Goal: Task Accomplishment & Management: Complete application form

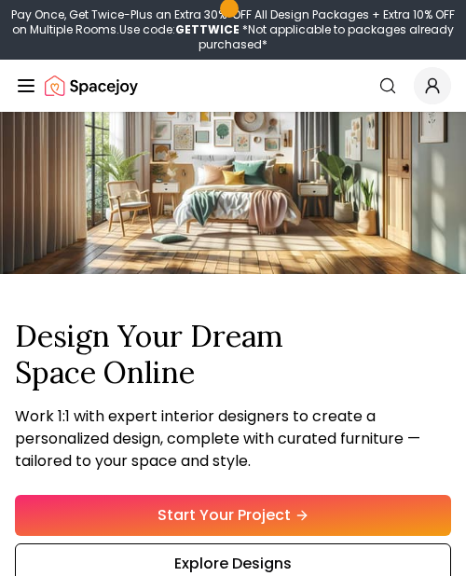
scroll to position [111, 0]
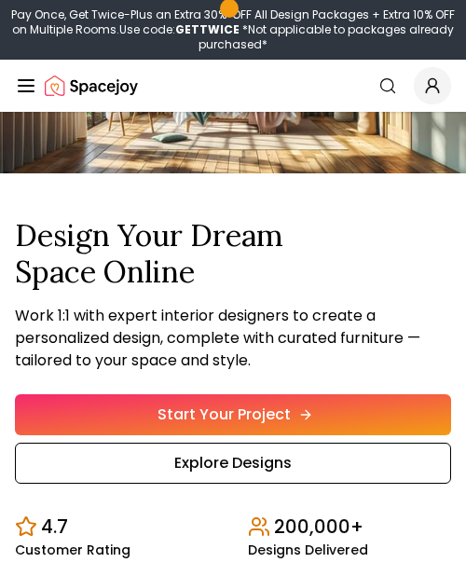
click at [229, 414] on link "Start Your Project" at bounding box center [233, 414] width 436 height 41
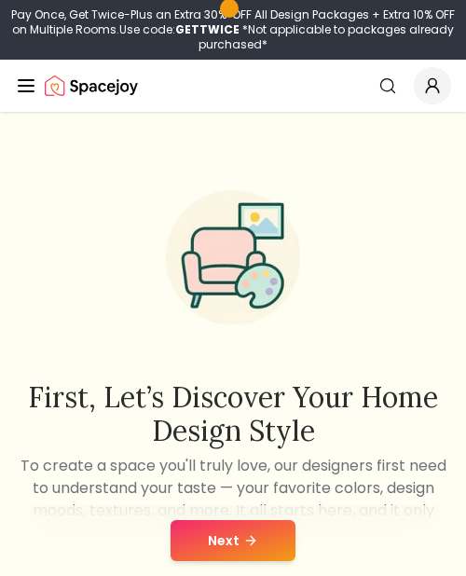
click at [221, 531] on button "Next" at bounding box center [233, 540] width 125 height 41
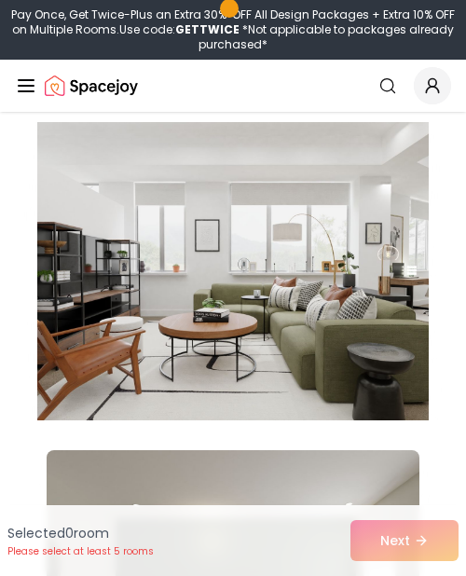
scroll to position [552, 0]
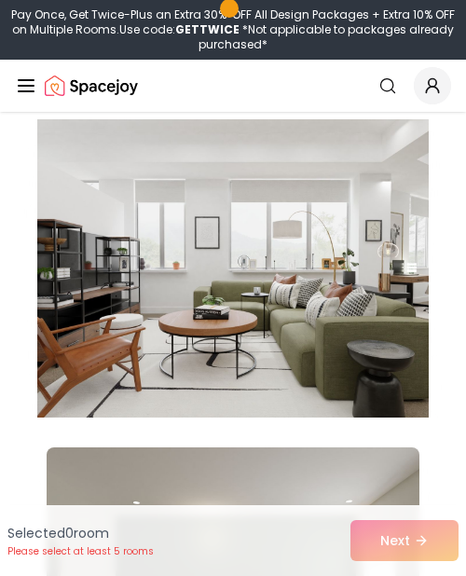
click at [267, 271] on img at bounding box center [232, 268] width 391 height 313
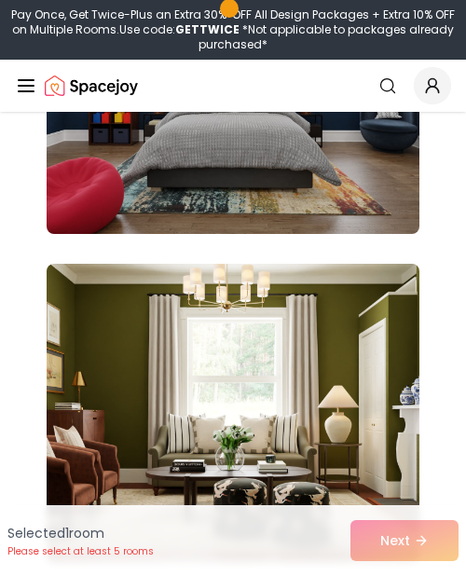
scroll to position [1554, 0]
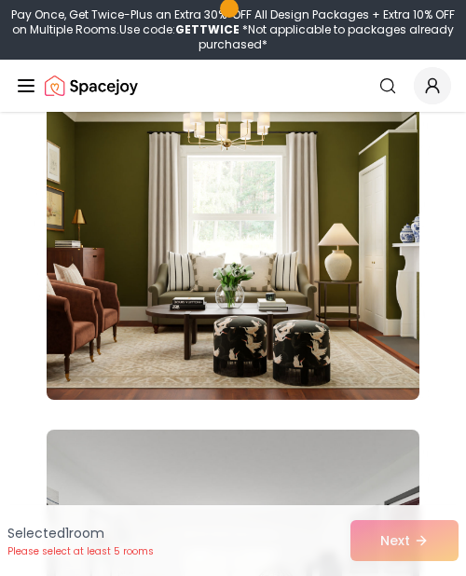
click at [209, 308] on img at bounding box center [233, 251] width 373 height 298
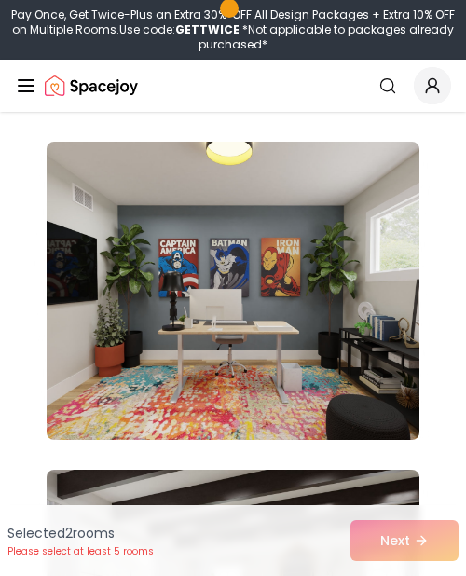
scroll to position [2891, 0]
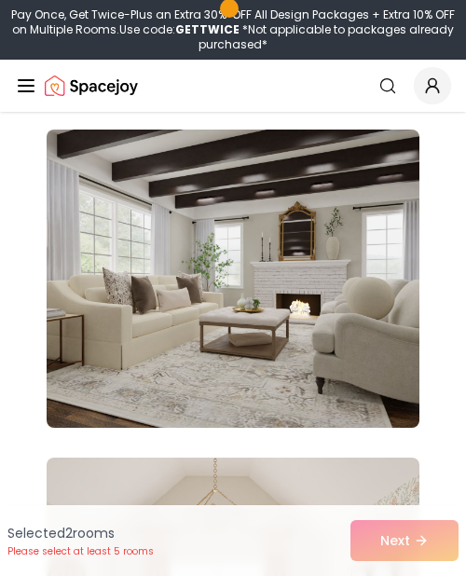
click at [217, 292] on img at bounding box center [233, 279] width 373 height 298
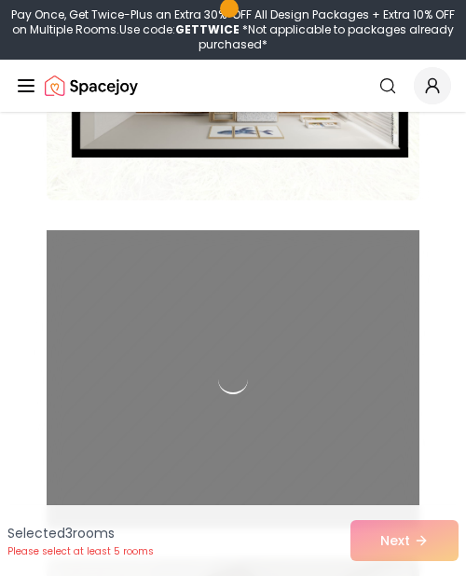
scroll to position [4052, 0]
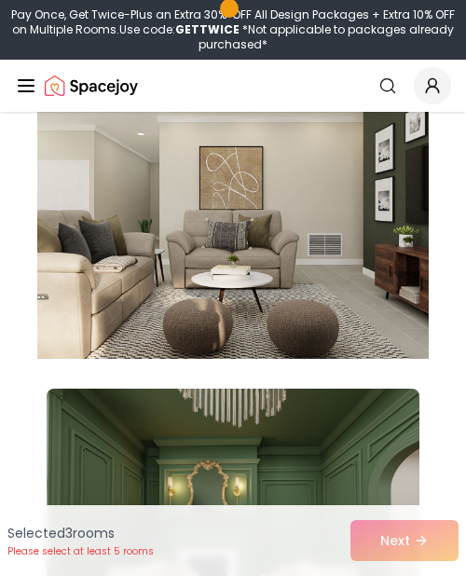
click at [174, 341] on img at bounding box center [232, 209] width 391 height 313
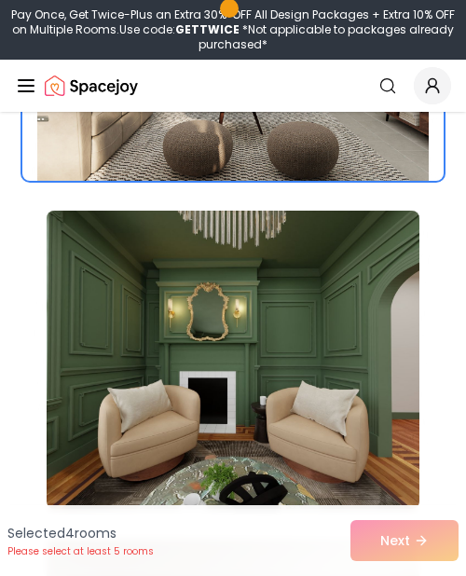
scroll to position [5067, 0]
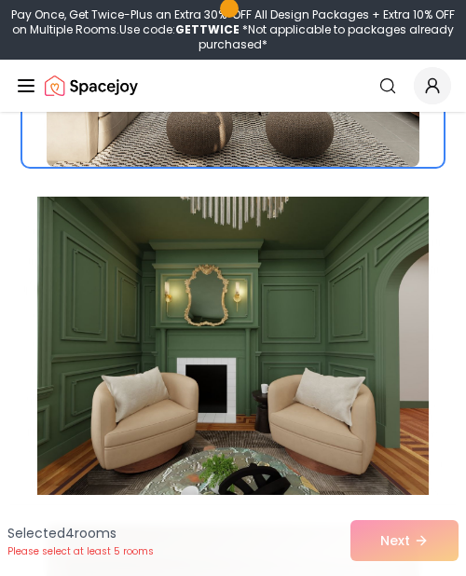
click at [174, 340] on img at bounding box center [232, 345] width 391 height 313
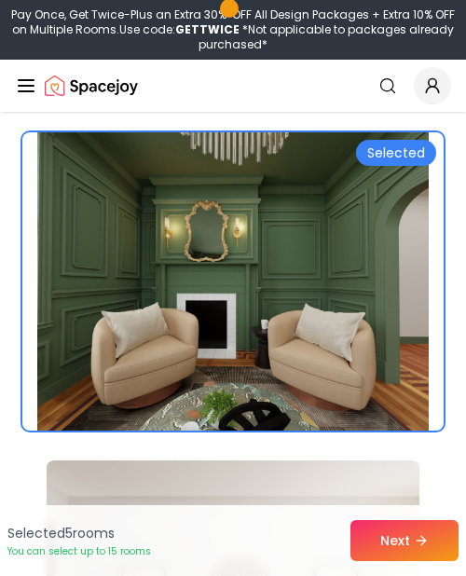
click at [174, 339] on img at bounding box center [232, 281] width 391 height 313
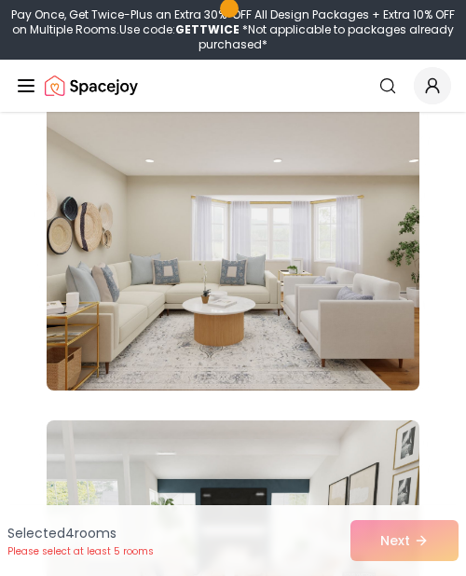
scroll to position [5830, 0]
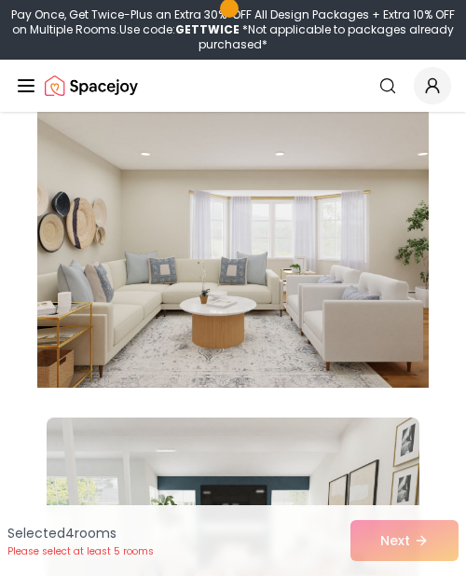
click at [323, 226] on img at bounding box center [232, 238] width 391 height 313
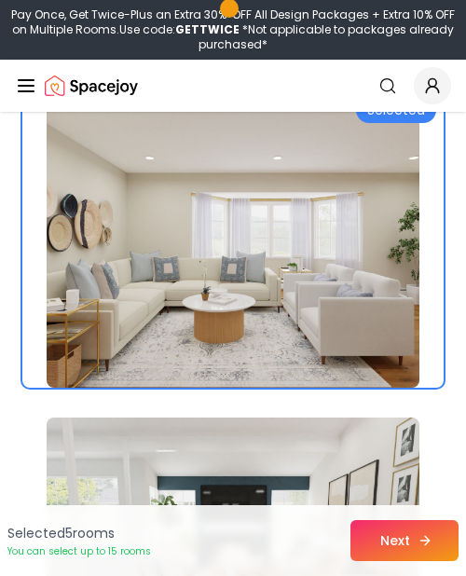
click at [380, 543] on button "Next" at bounding box center [404, 540] width 108 height 41
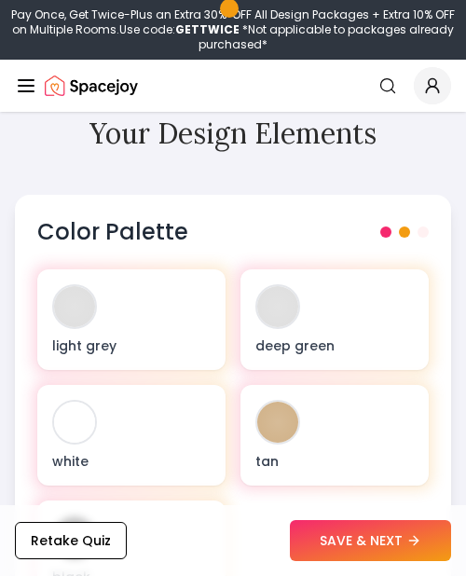
scroll to position [858, 0]
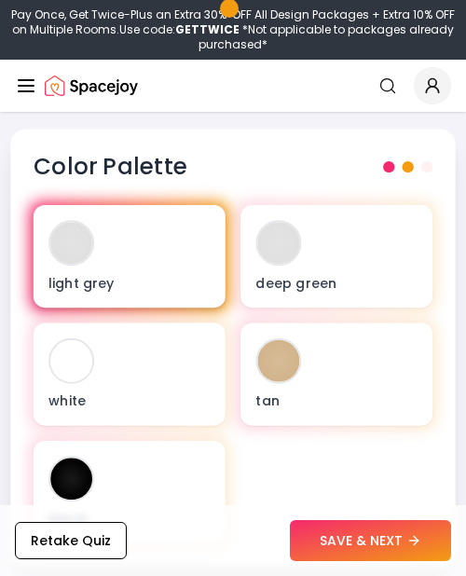
click at [88, 245] on div at bounding box center [71, 243] width 42 height 42
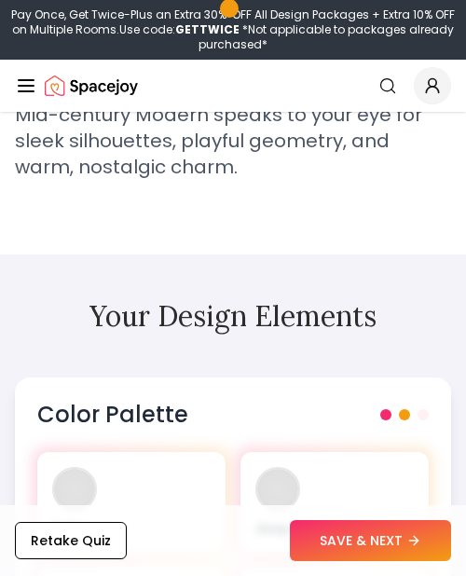
scroll to position [619, 0]
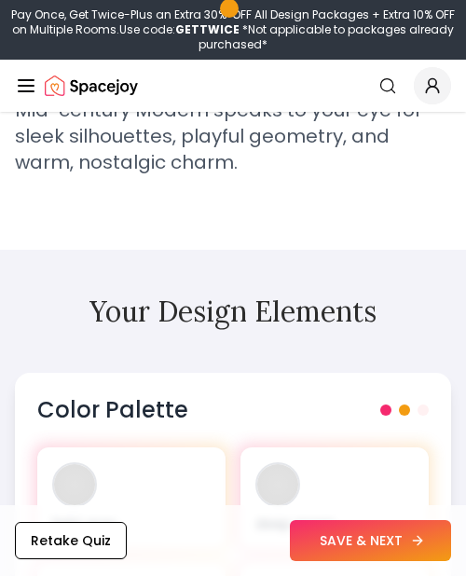
click at [358, 560] on button "SAVE & NEXT" at bounding box center [370, 540] width 161 height 41
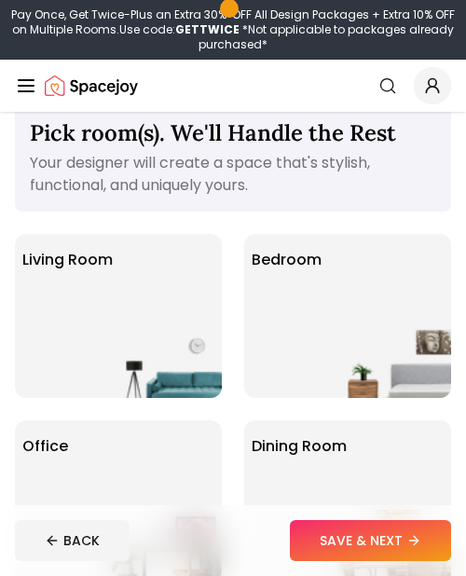
scroll to position [22, 0]
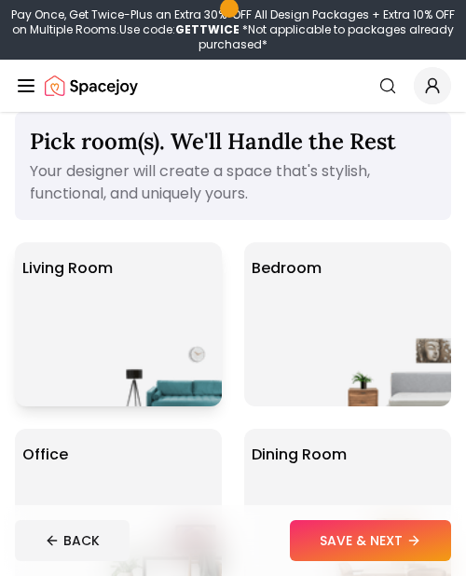
click at [49, 262] on p "Living Room" at bounding box center [67, 268] width 90 height 22
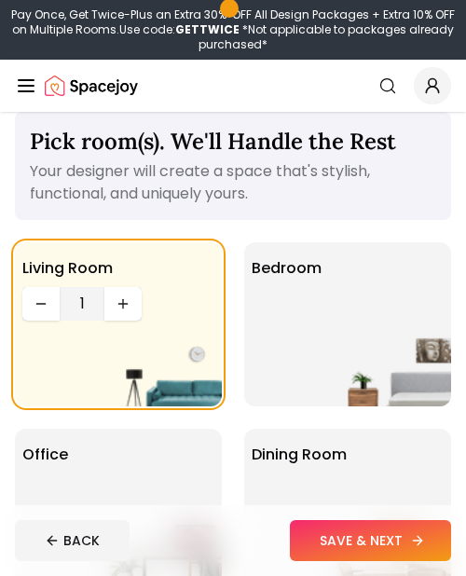
click at [319, 544] on button "SAVE & NEXT" at bounding box center [370, 540] width 161 height 41
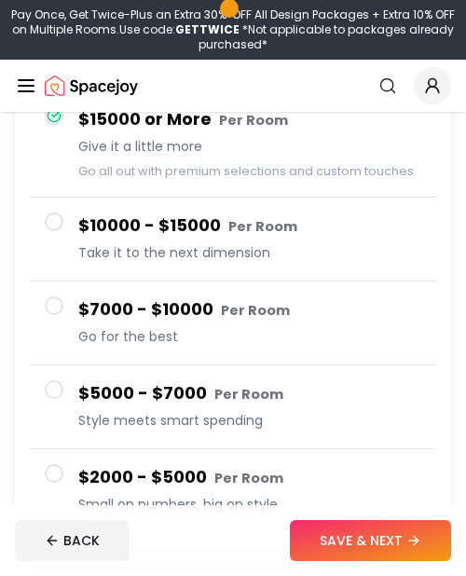
scroll to position [225, 0]
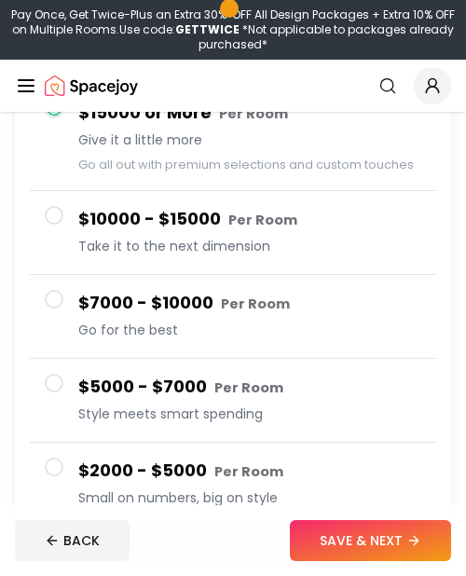
click at [38, 299] on button "$7000 - $10000 Per Room Go for the best" at bounding box center [233, 317] width 406 height 84
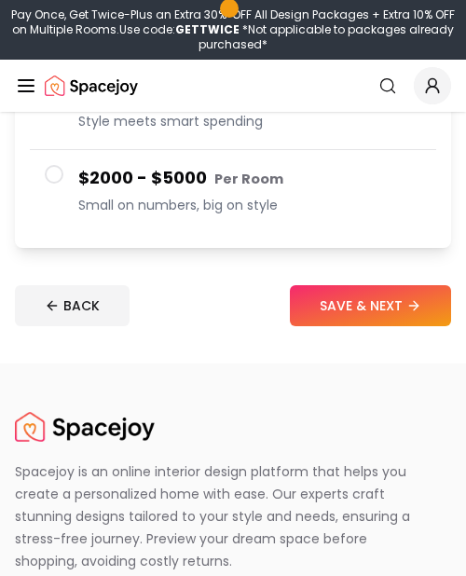
scroll to position [504, 0]
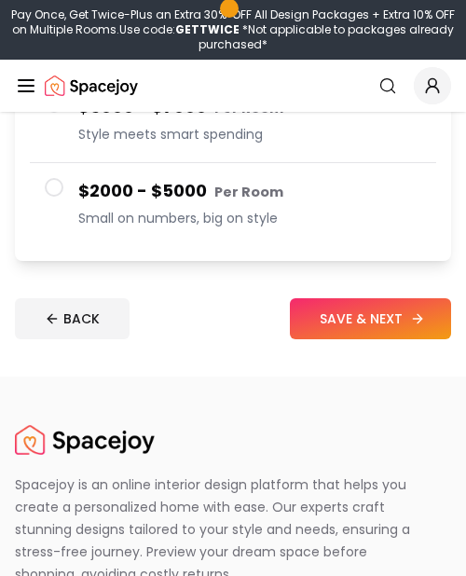
click at [348, 317] on button "SAVE & NEXT" at bounding box center [370, 318] width 161 height 41
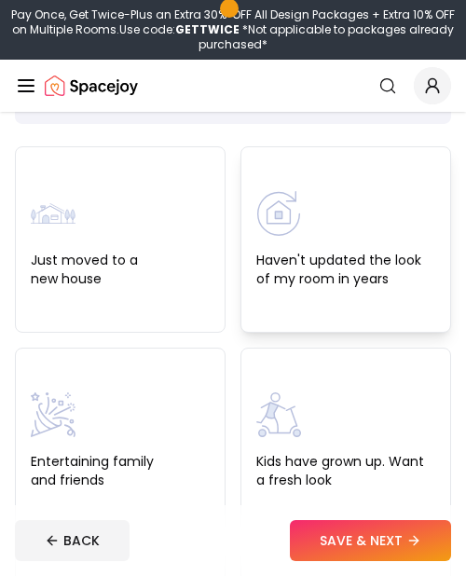
scroll to position [145, 0]
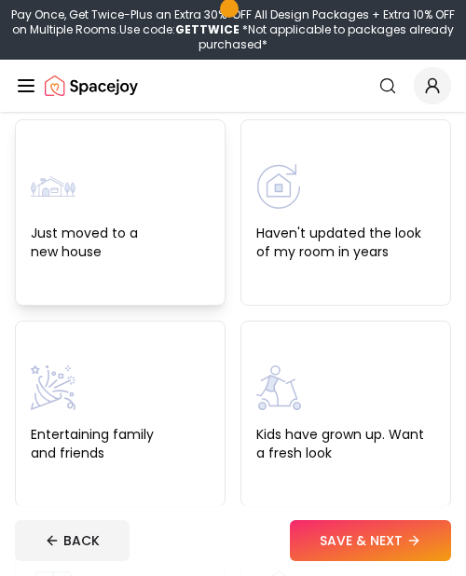
click at [156, 263] on div "Just moved to a new house" at bounding box center [120, 212] width 211 height 186
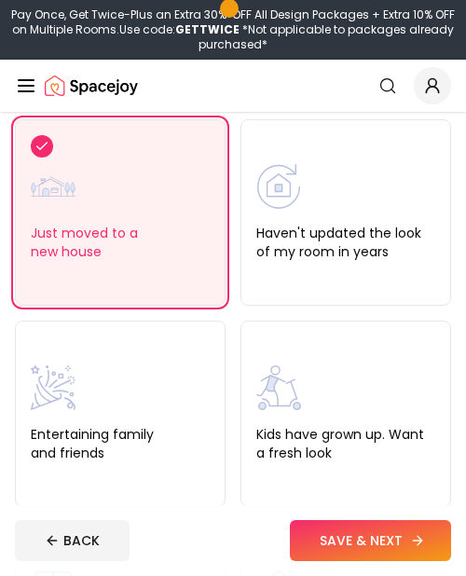
click at [333, 529] on button "SAVE & NEXT" at bounding box center [370, 540] width 161 height 41
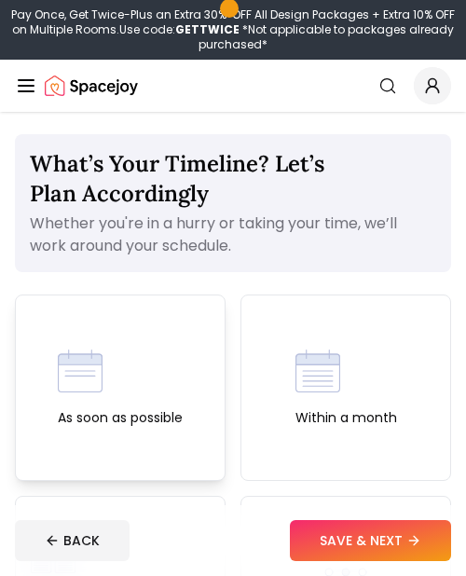
click at [173, 370] on div "As soon as possible" at bounding box center [120, 388] width 125 height 78
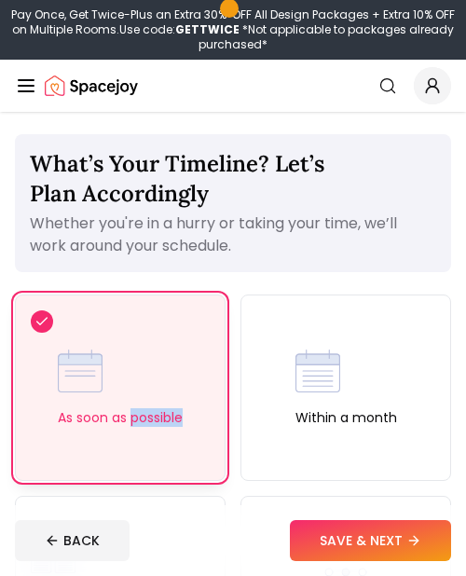
click at [173, 370] on div "As soon as possible" at bounding box center [120, 388] width 125 height 78
click at [314, 527] on button "SAVE & NEXT" at bounding box center [370, 540] width 161 height 41
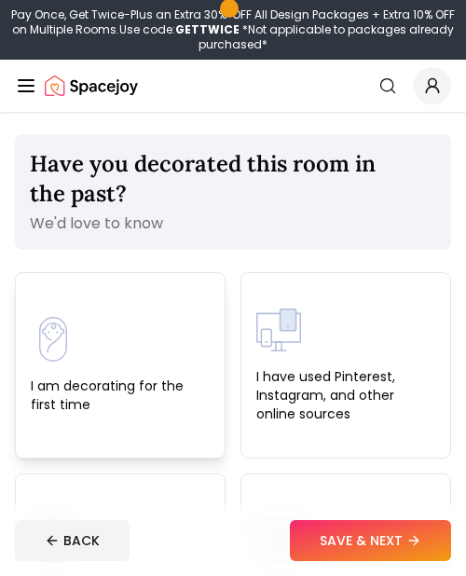
click at [122, 345] on div "I am decorating for the first time" at bounding box center [120, 365] width 179 height 97
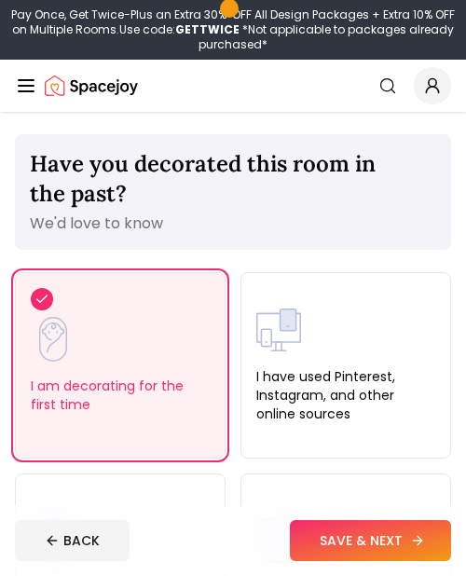
click at [344, 552] on button "SAVE & NEXT" at bounding box center [370, 540] width 161 height 41
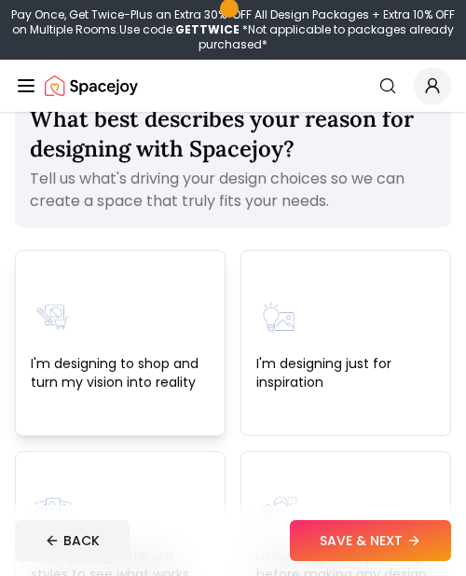
scroll to position [118, 0]
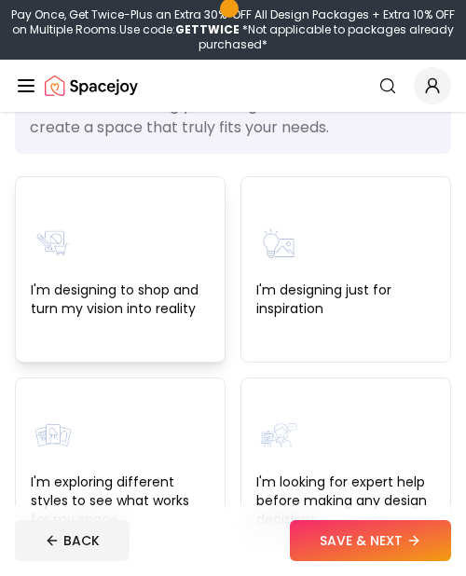
click at [191, 258] on div "I'm designing to shop and turn my vision into reality" at bounding box center [120, 269] width 179 height 97
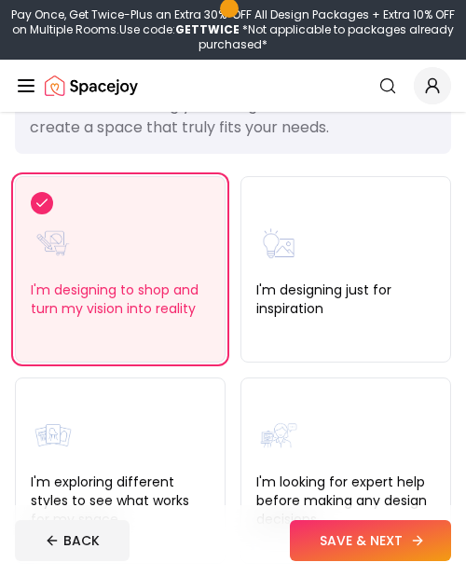
click at [373, 540] on button "SAVE & NEXT" at bounding box center [370, 540] width 161 height 41
